Goal: Navigation & Orientation: Find specific page/section

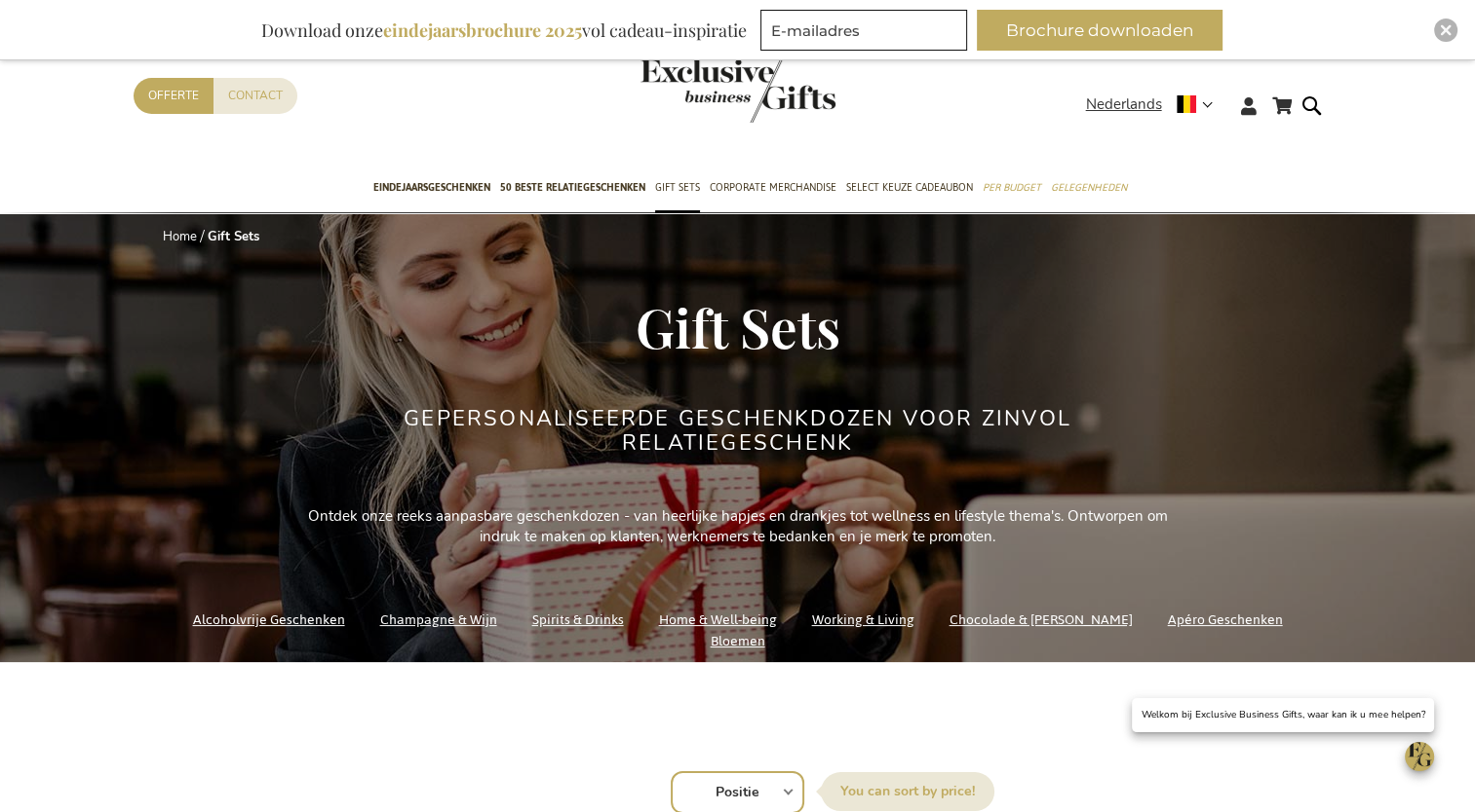
click at [698, 633] on link "Home & Well-being" at bounding box center [717, 619] width 117 height 26
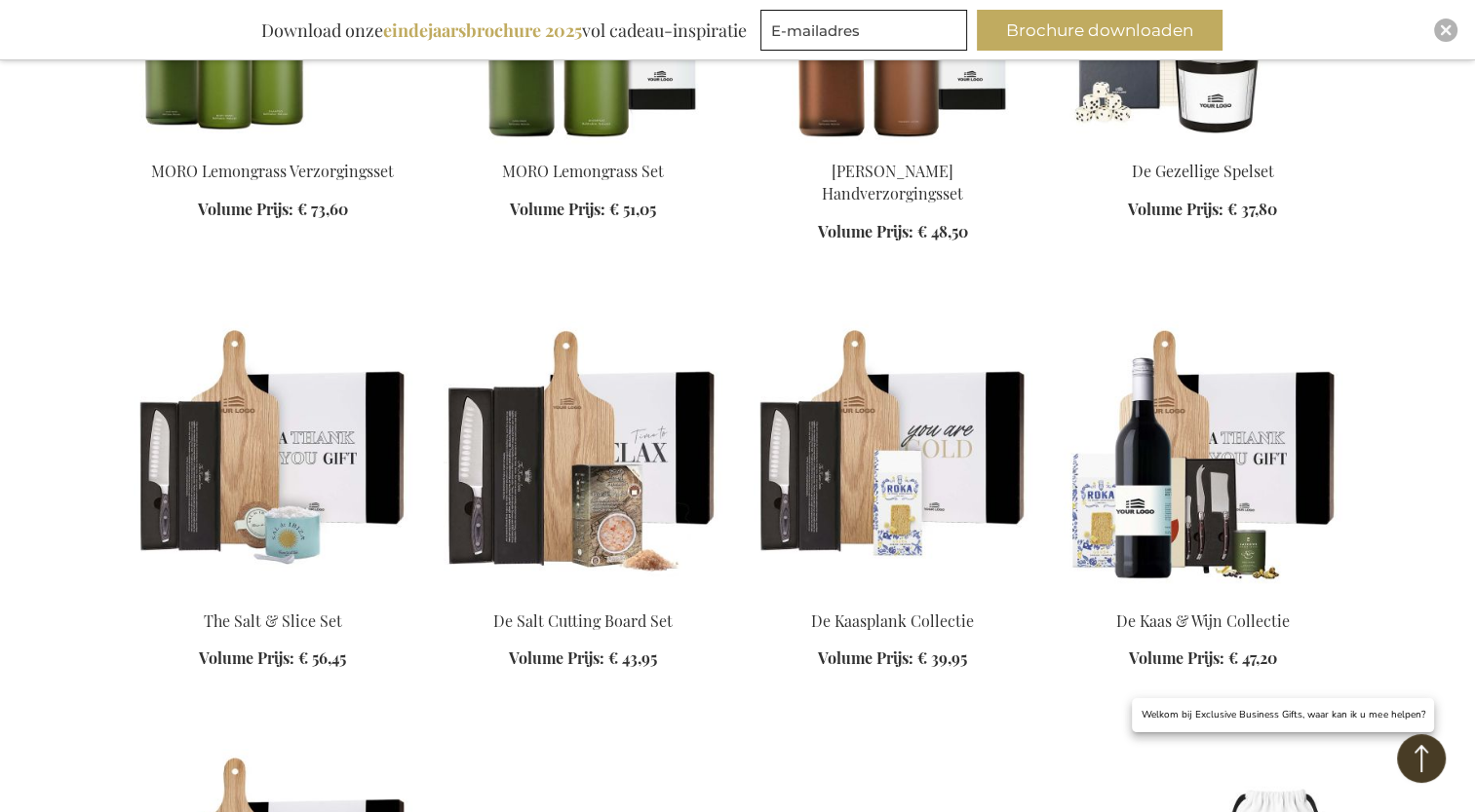
scroll to position [1948, 0]
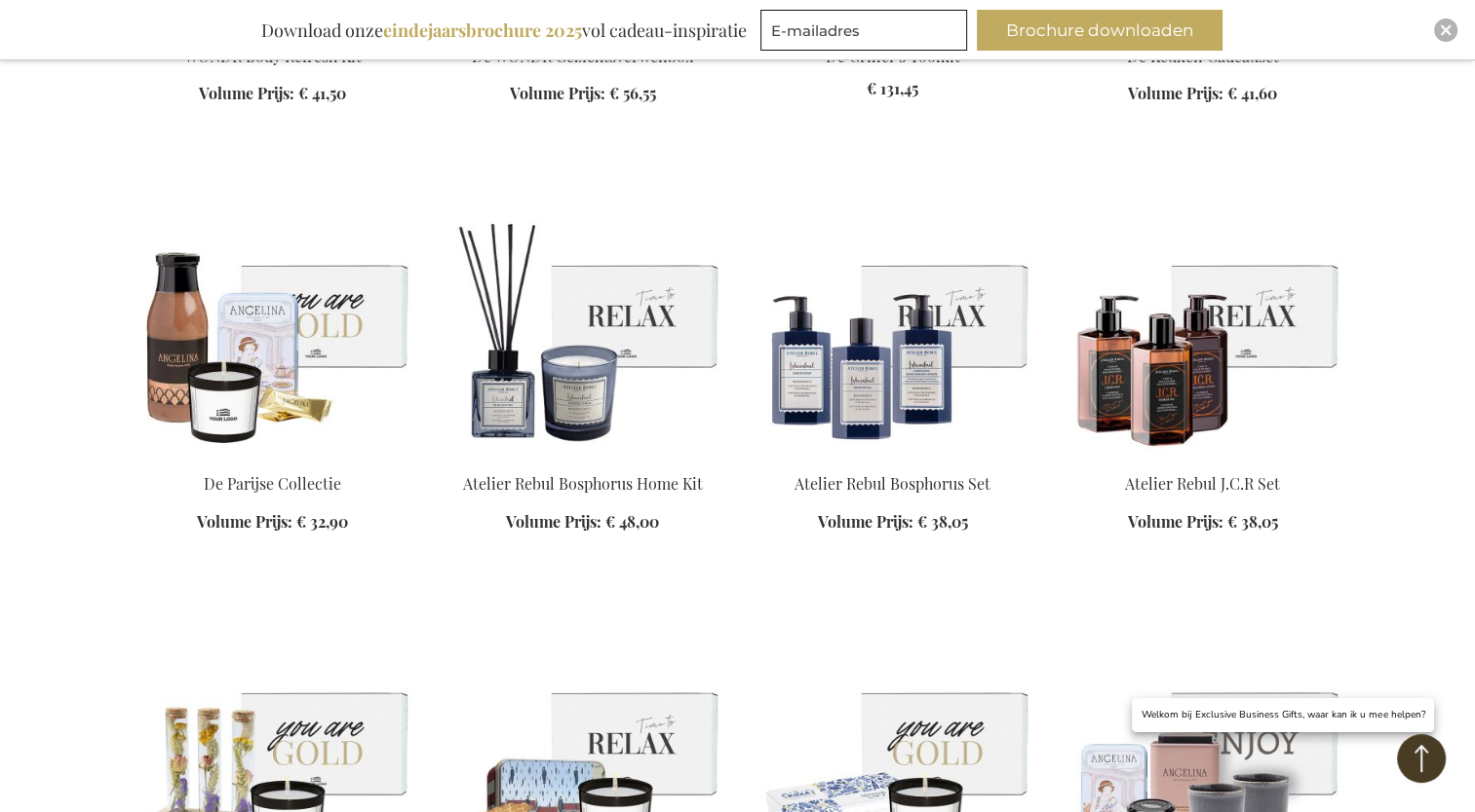
scroll to position [3312, 0]
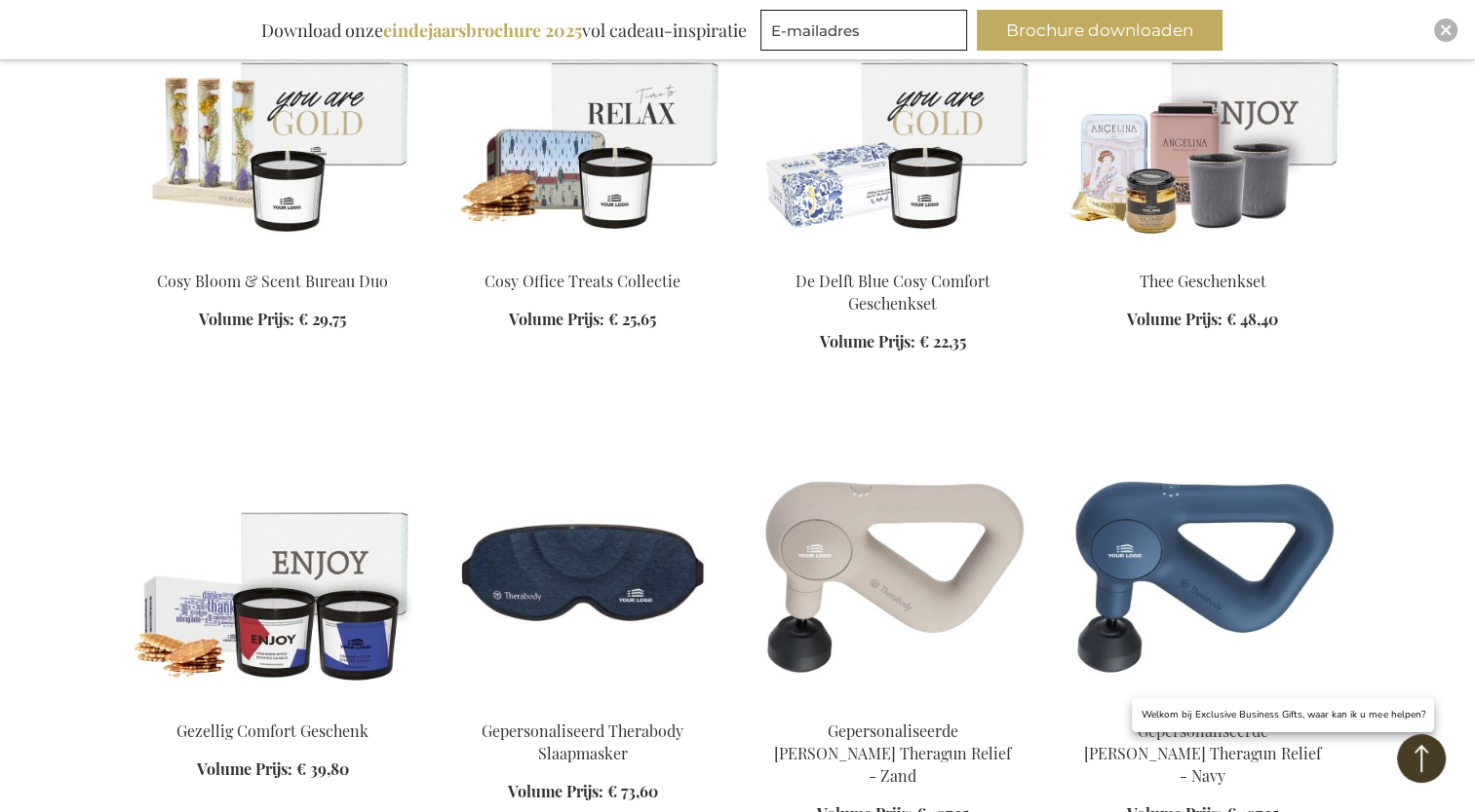
scroll to position [3993, 0]
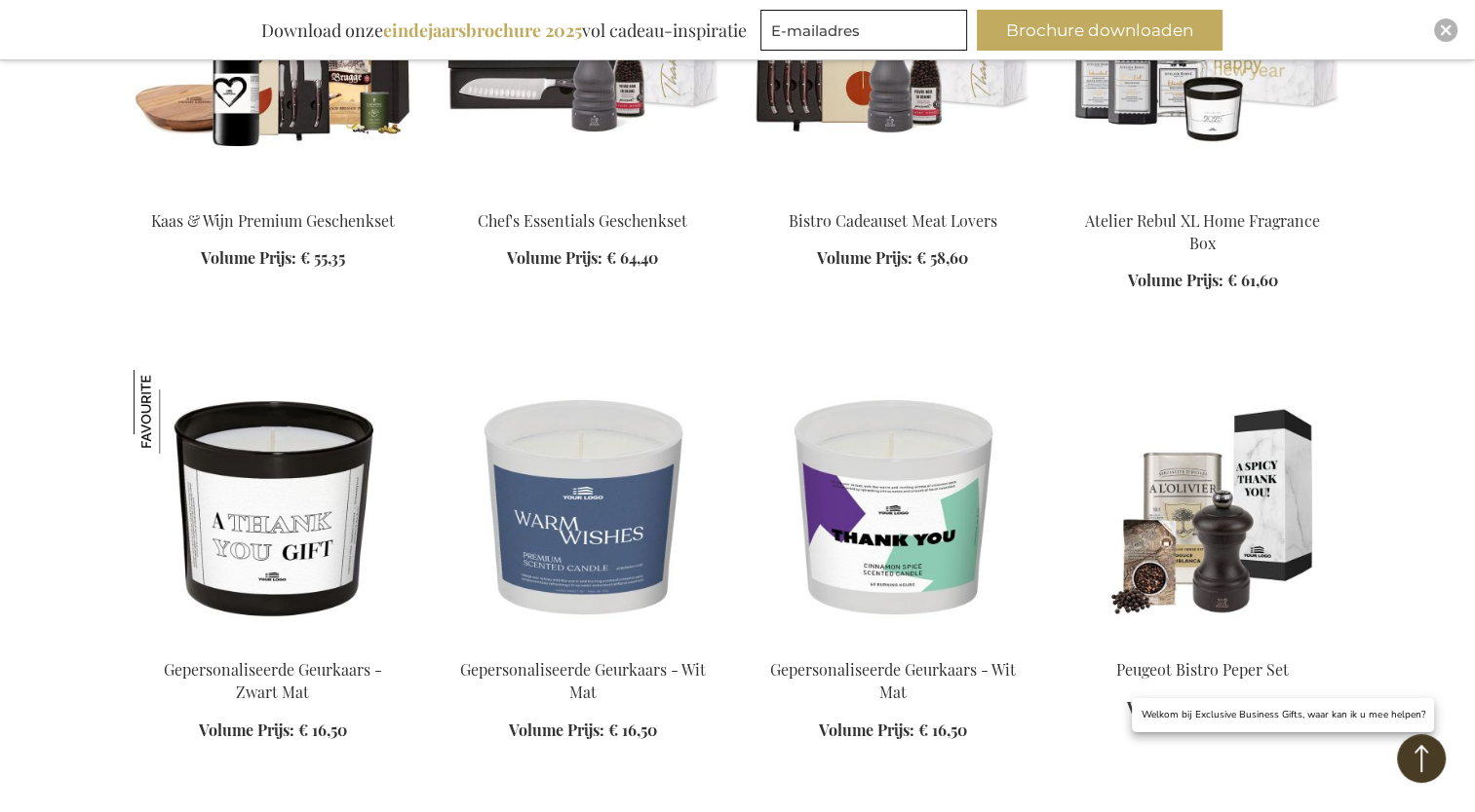
scroll to position [5942, 0]
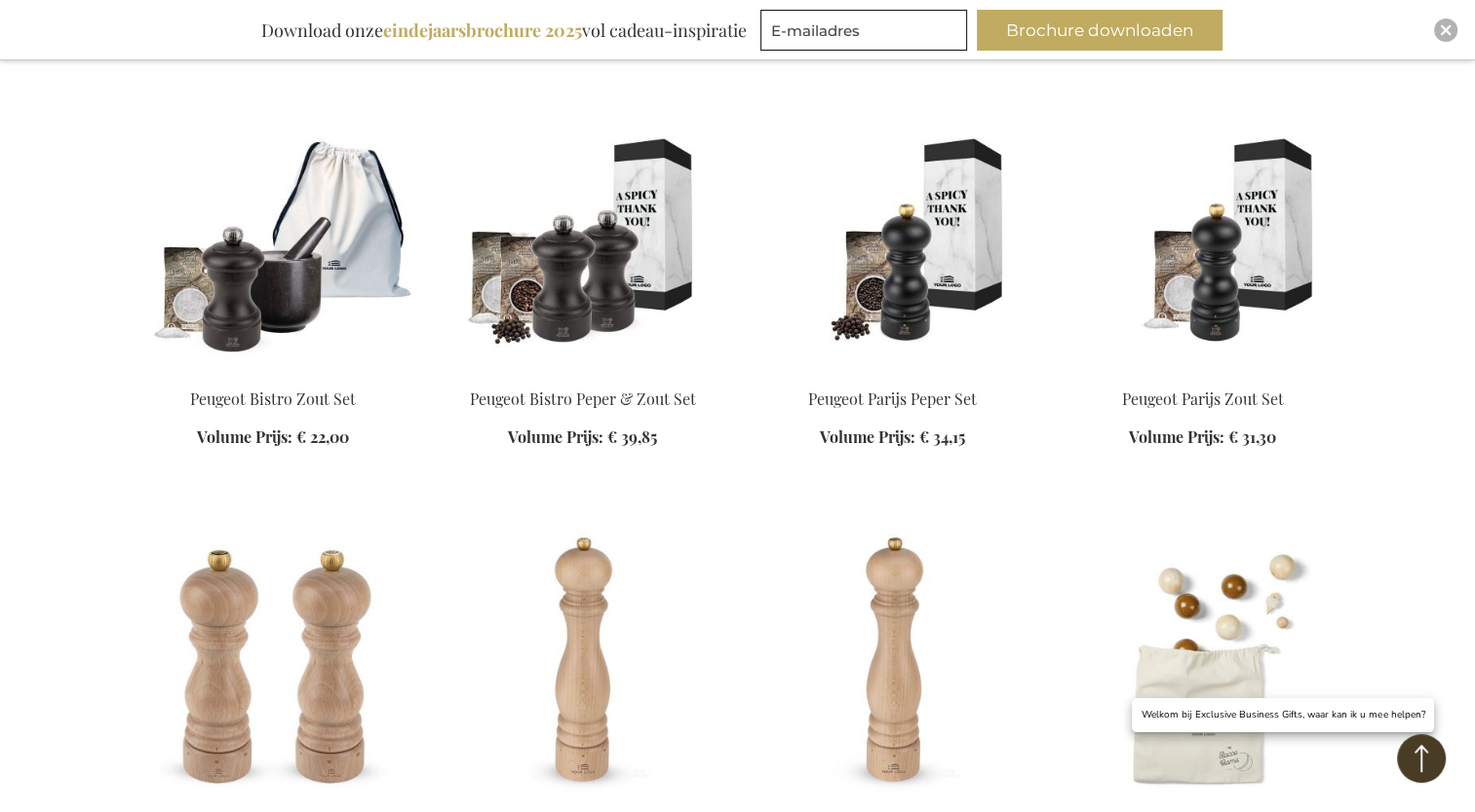
scroll to position [6819, 0]
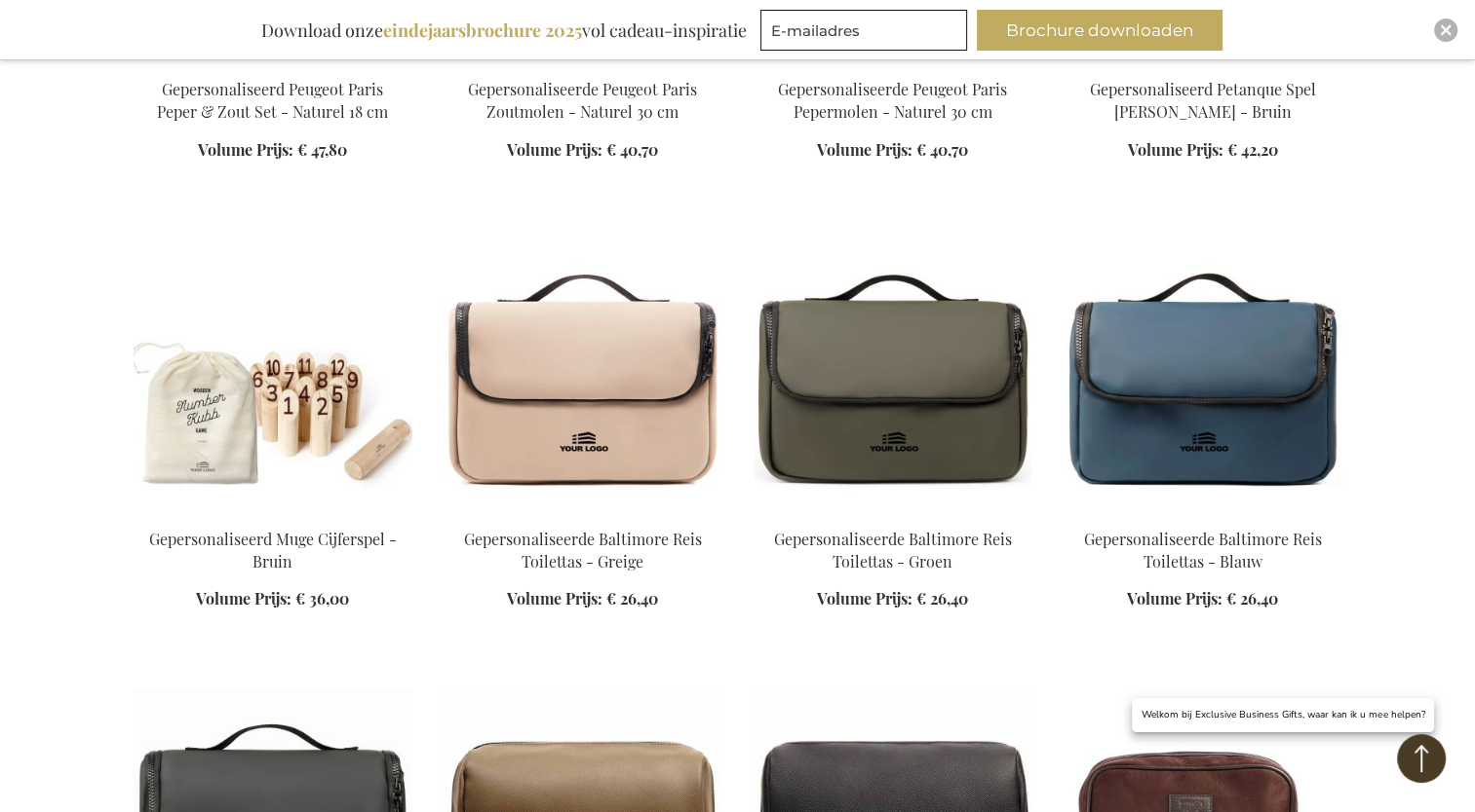
scroll to position [7306, 0]
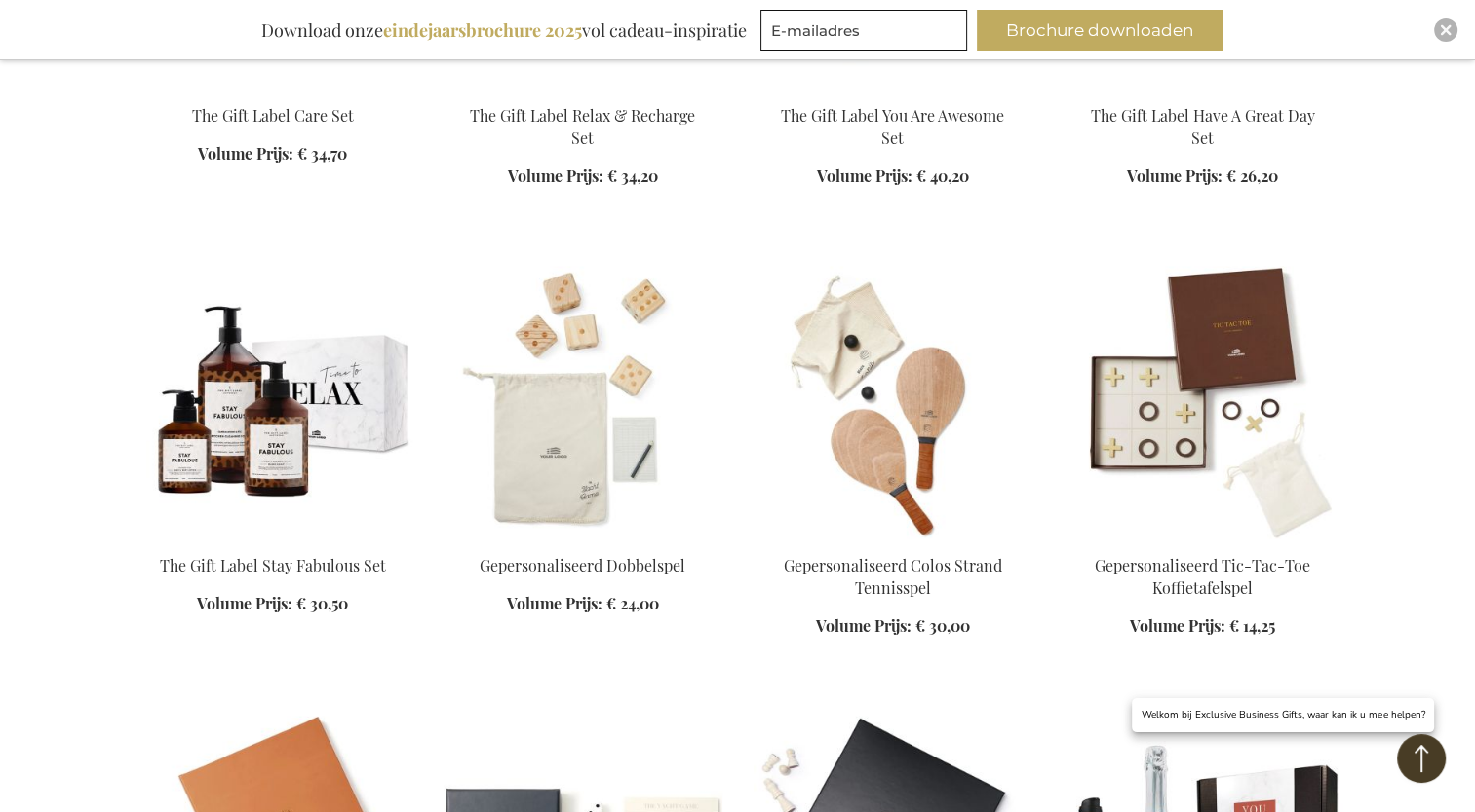
scroll to position [9644, 0]
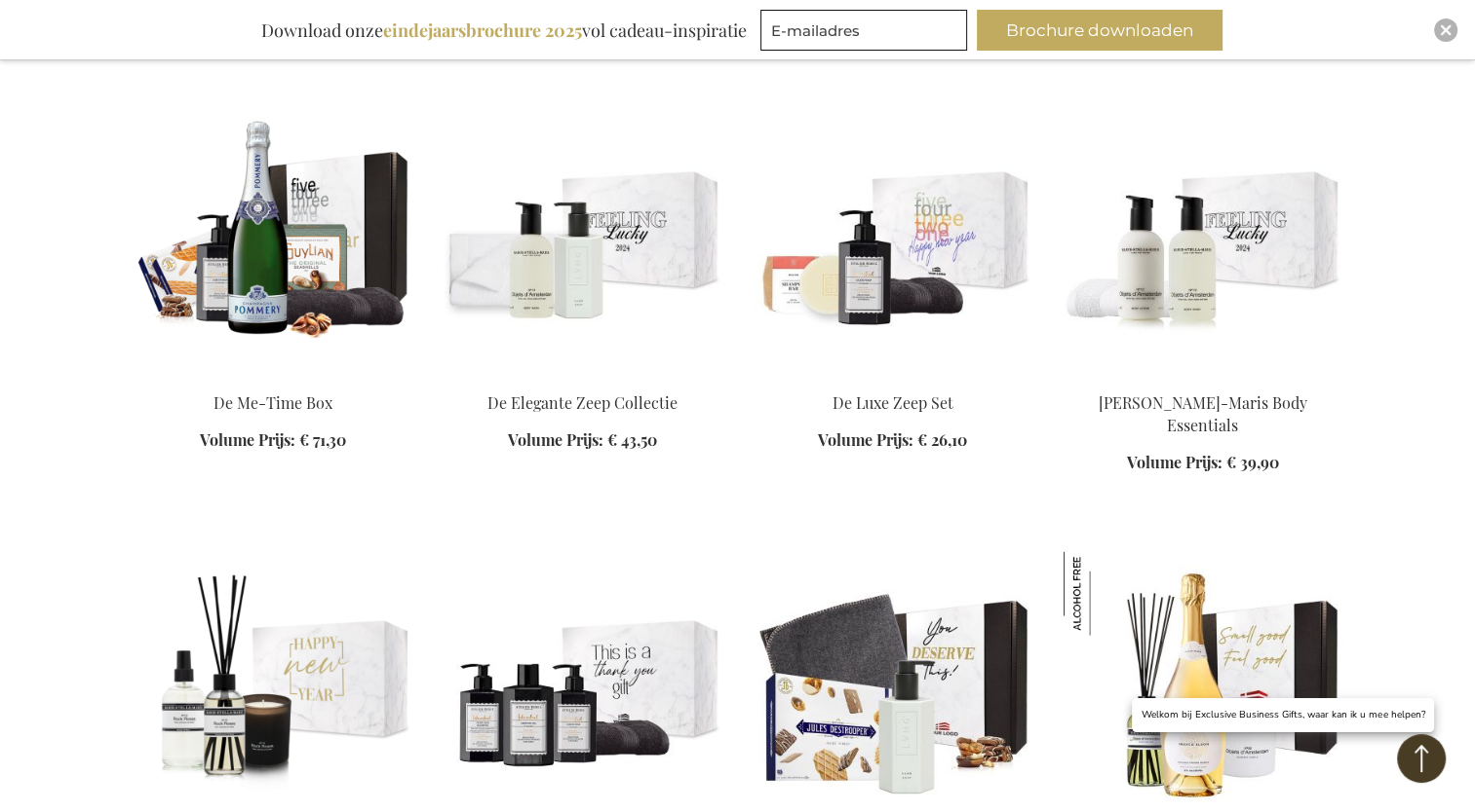
scroll to position [11203, 0]
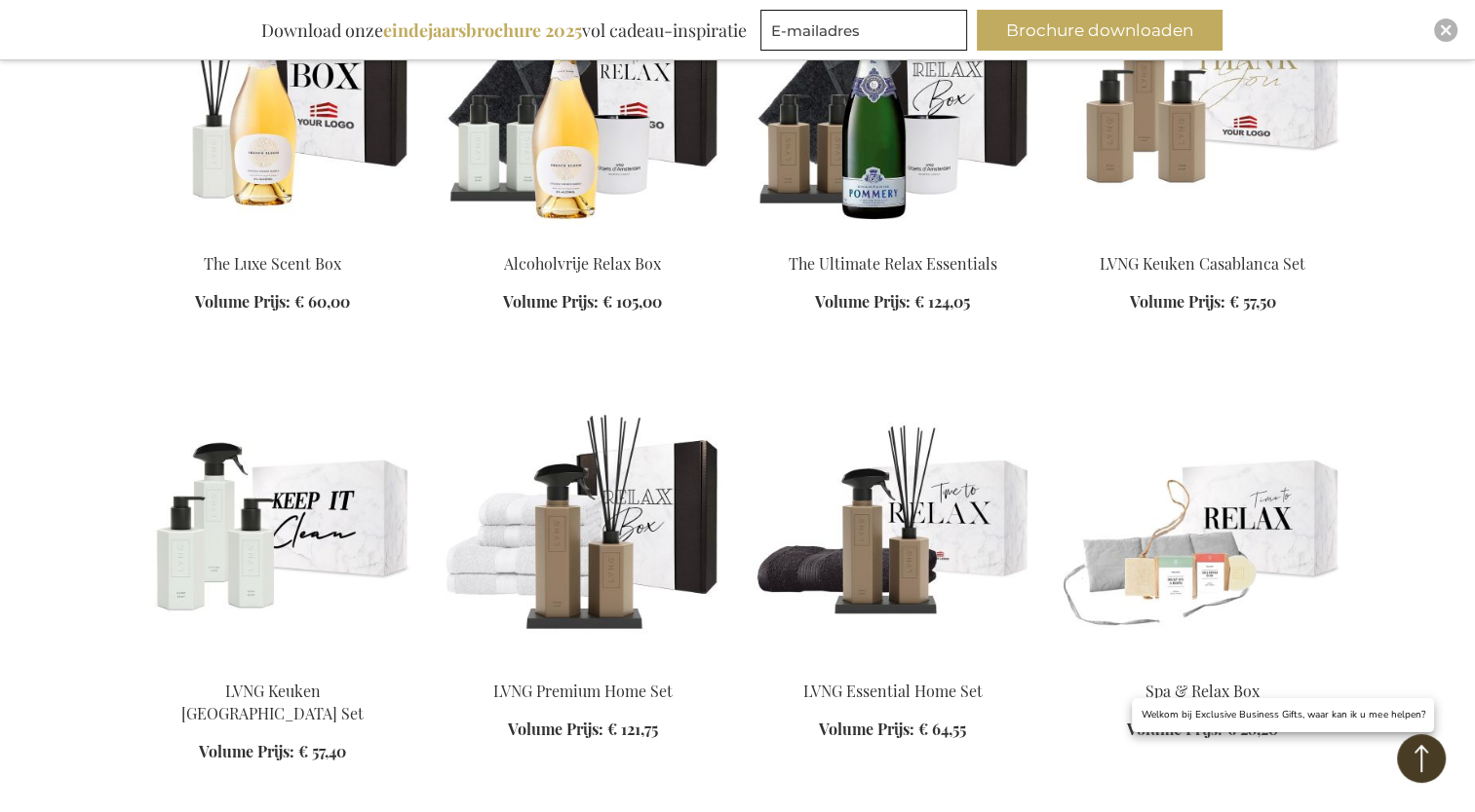
scroll to position [12176, 0]
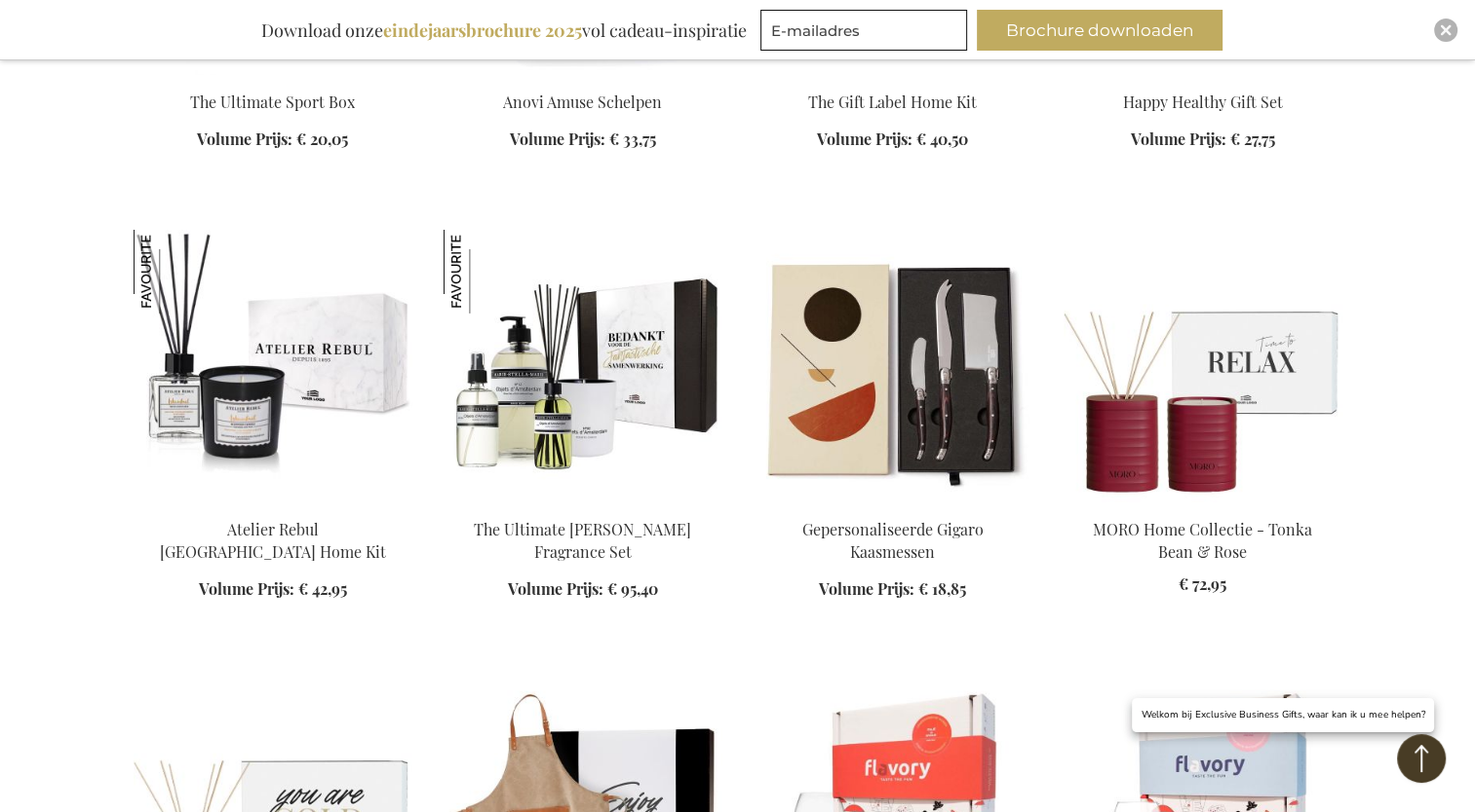
scroll to position [13832, 0]
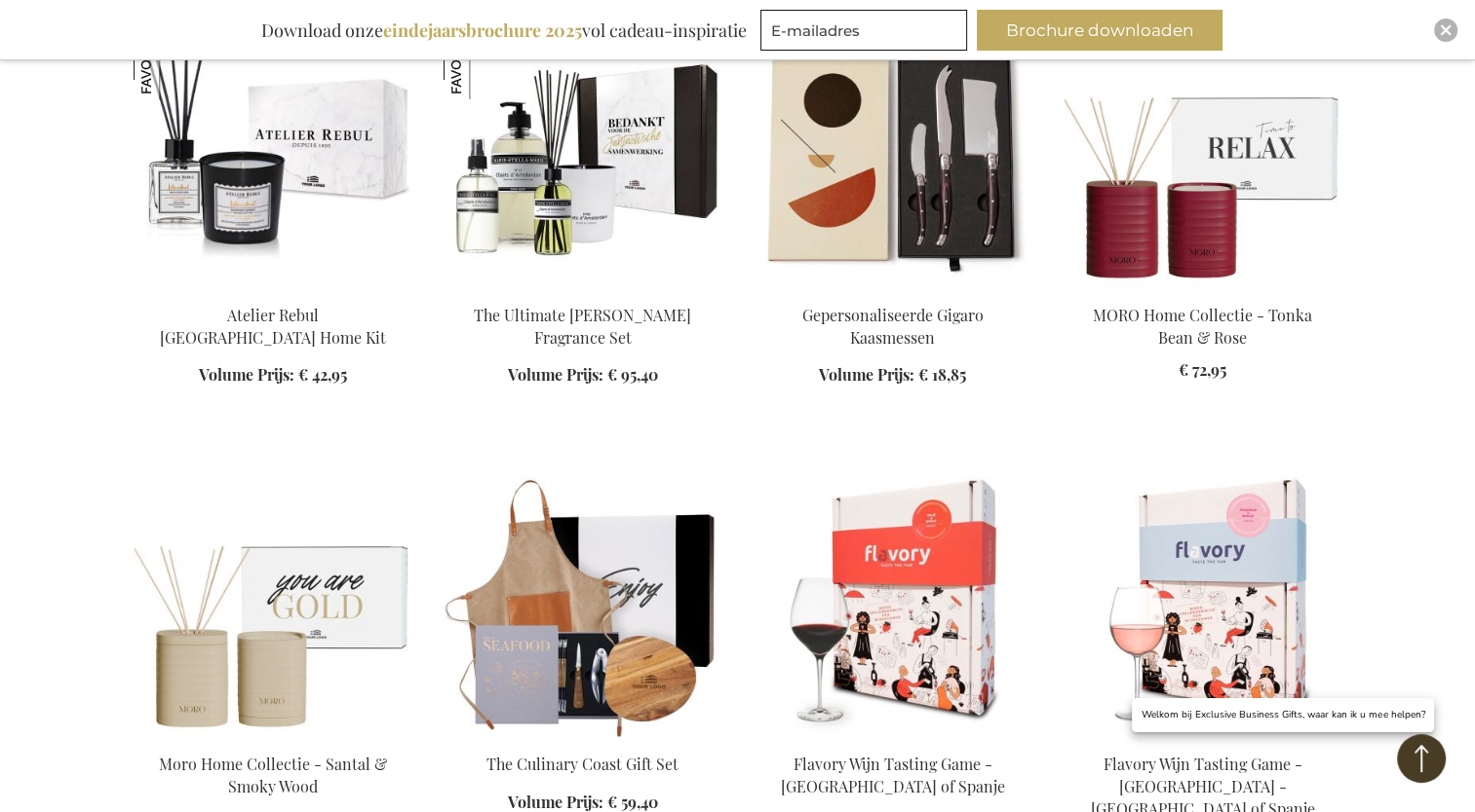
scroll to position [13736, 0]
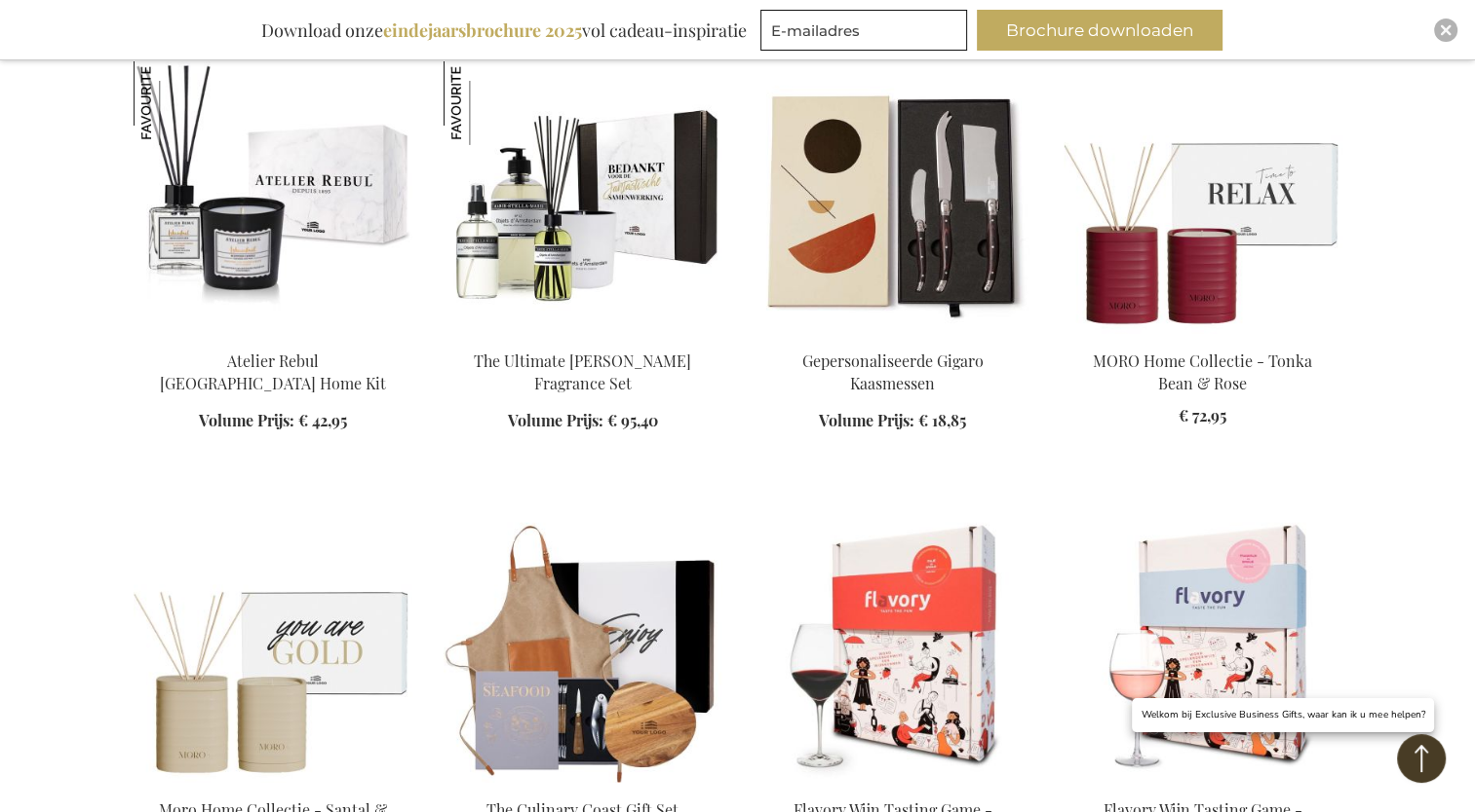
scroll to position [13832, 0]
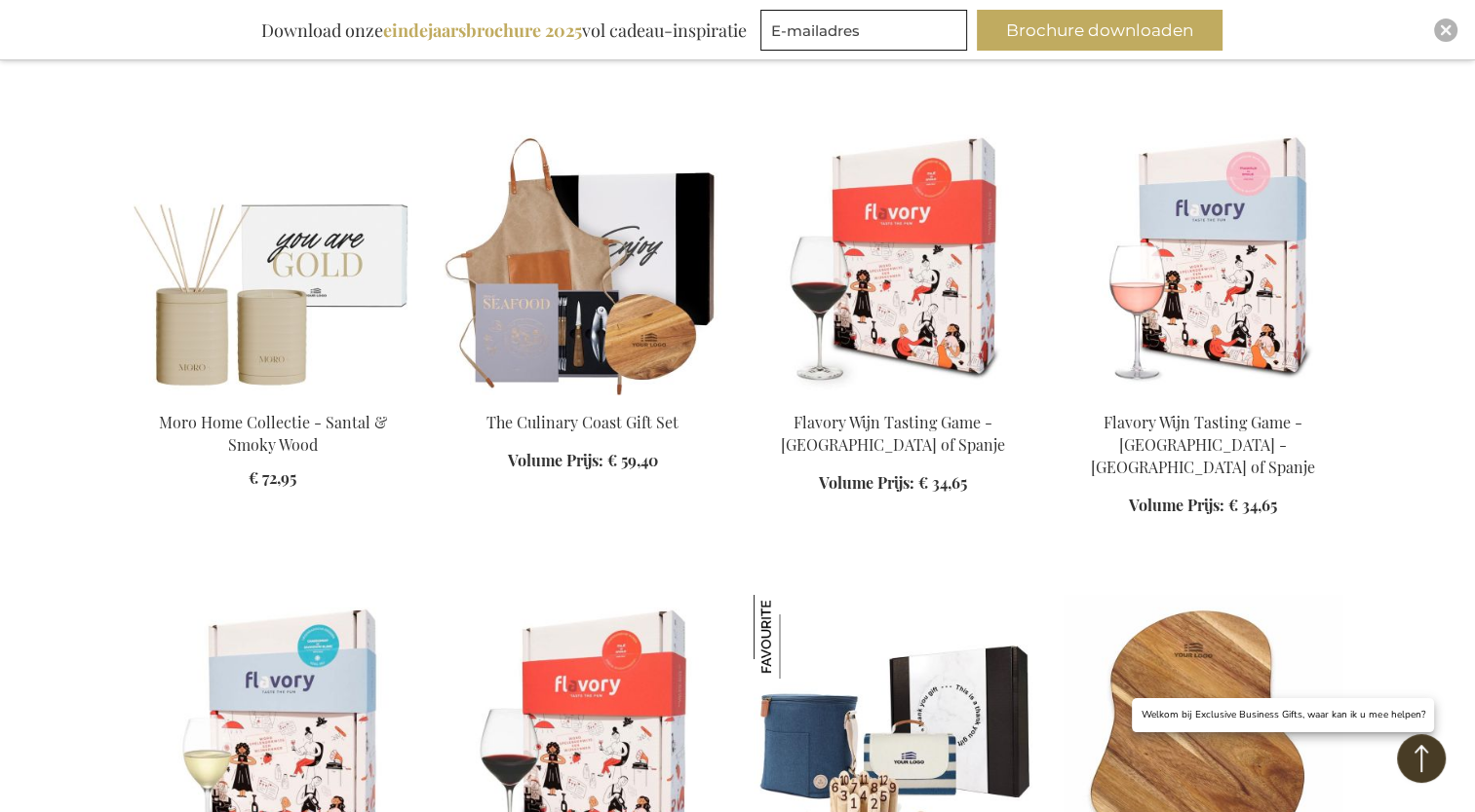
scroll to position [14222, 0]
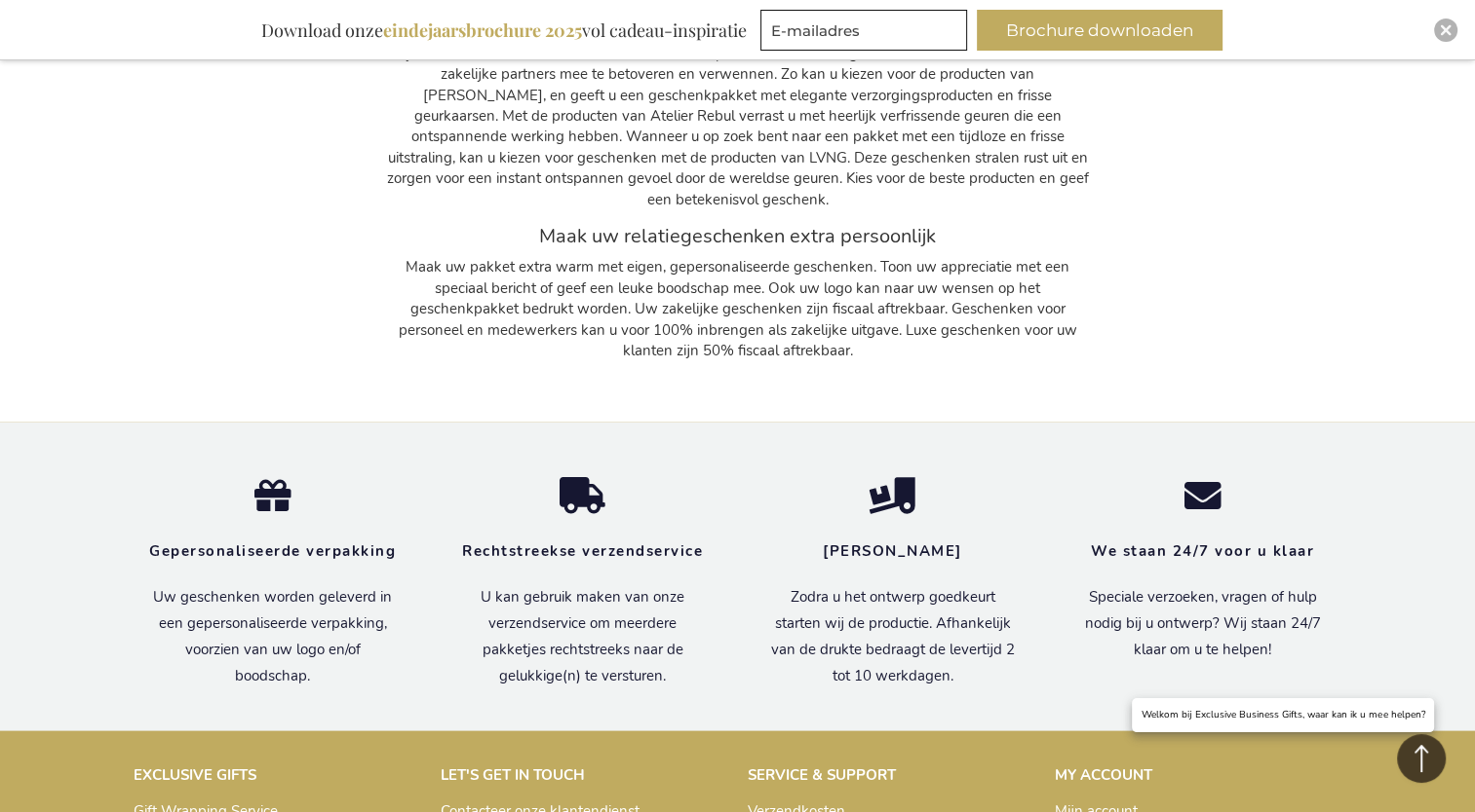
scroll to position [18509, 0]
